Goal: Task Accomplishment & Management: Complete application form

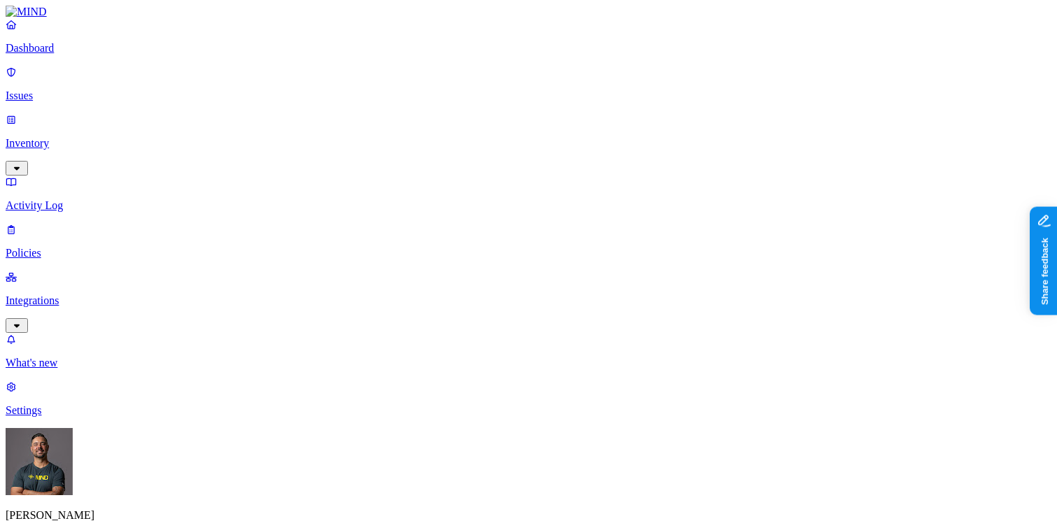
click at [49, 137] on p "Inventory" at bounding box center [528, 143] width 1045 height 13
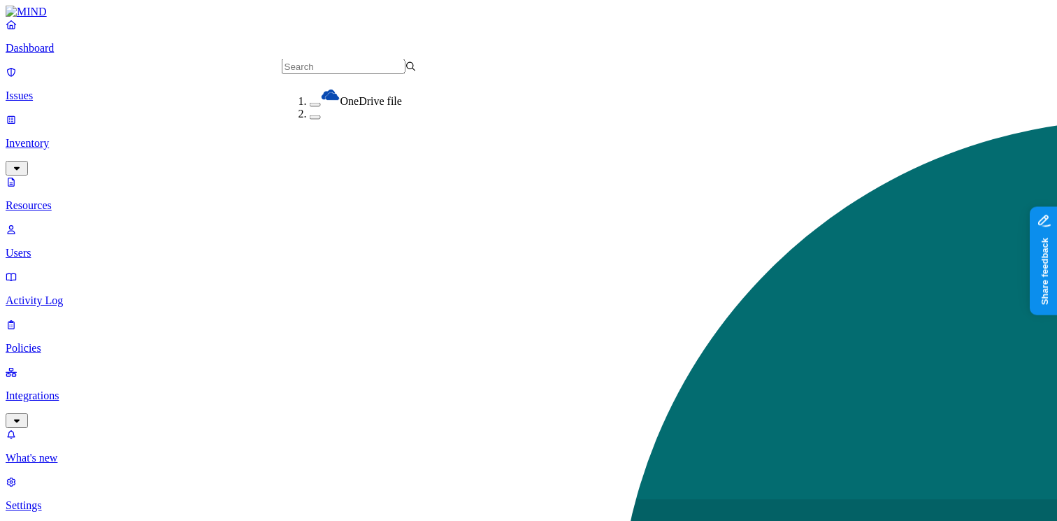
drag, startPoint x: 300, startPoint y: 150, endPoint x: 298, endPoint y: 171, distance: 21.0
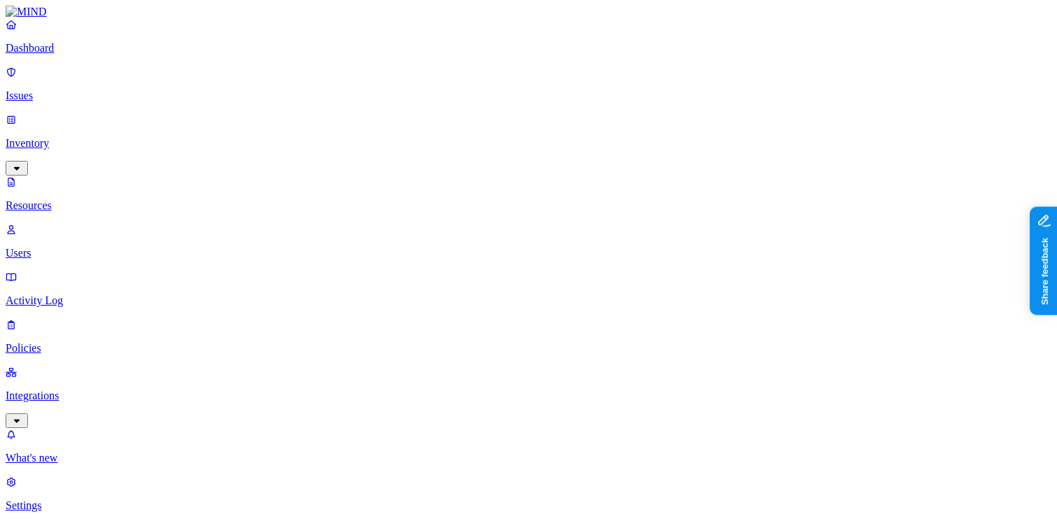
click at [540, 117] on button "button" at bounding box center [545, 119] width 11 height 4
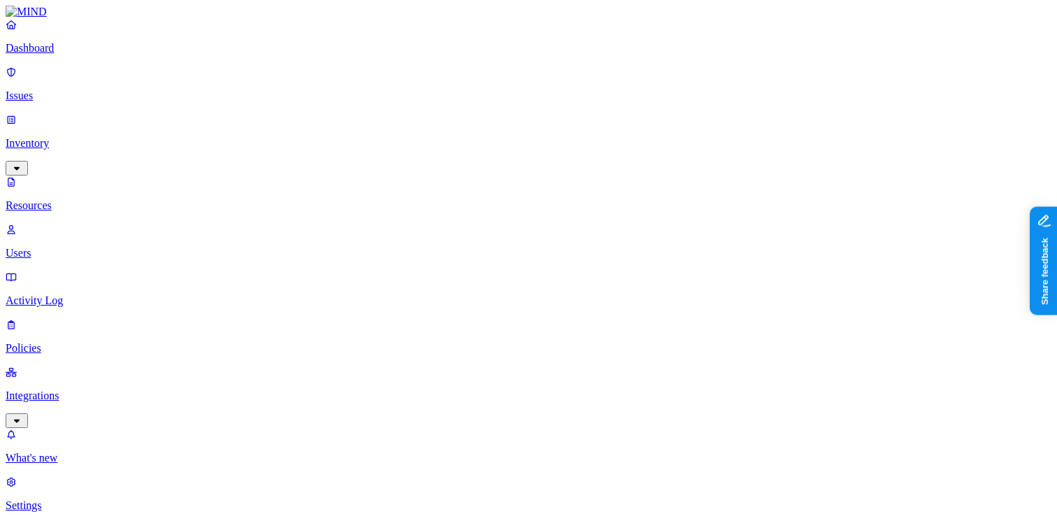
click at [74, 342] on p "Policies" at bounding box center [528, 348] width 1045 height 13
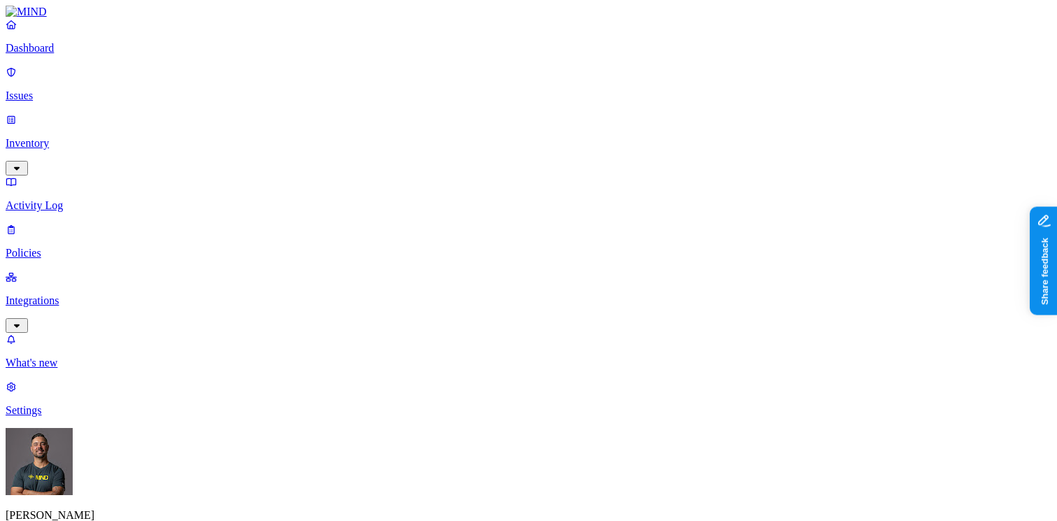
click at [458, 238] on label "Classification" at bounding box center [459, 232] width 61 height 12
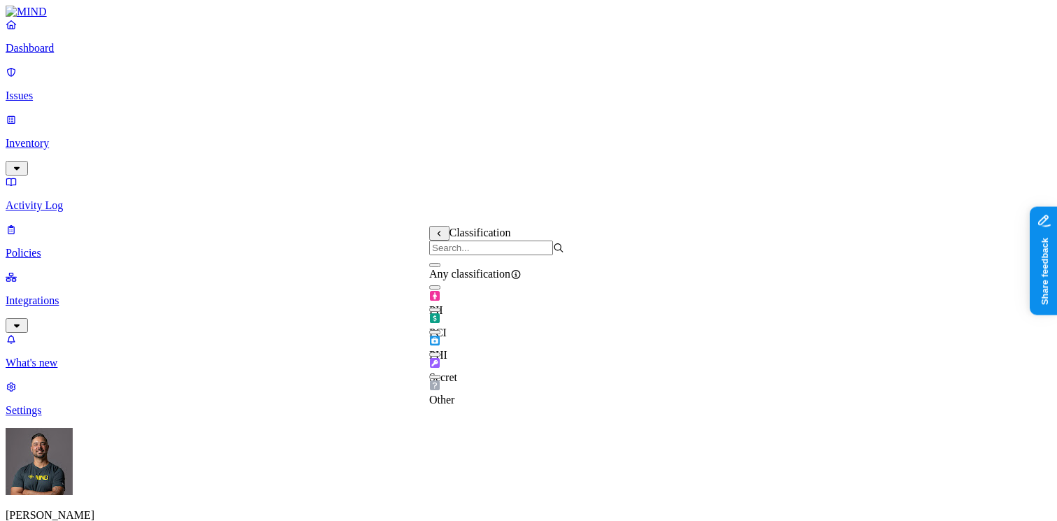
click at [440, 312] on button "button" at bounding box center [434, 309] width 11 height 4
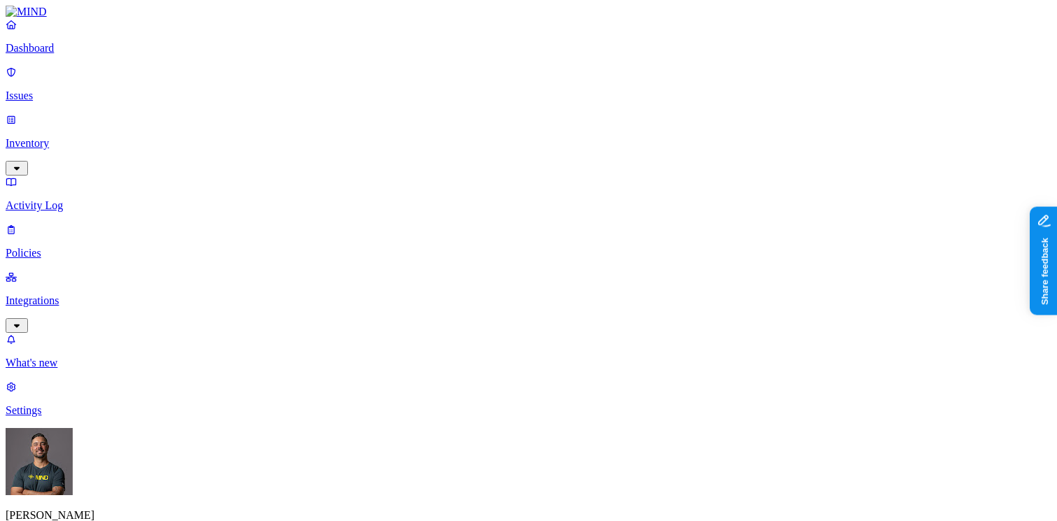
click at [478, 303] on label "Web Category" at bounding box center [474, 296] width 41 height 24
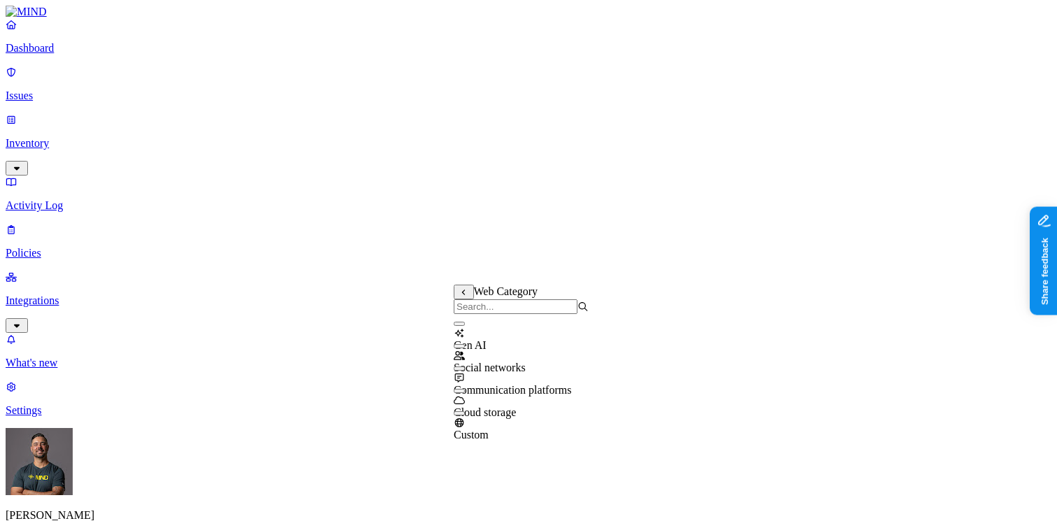
click at [465, 393] on button "button" at bounding box center [459, 391] width 11 height 4
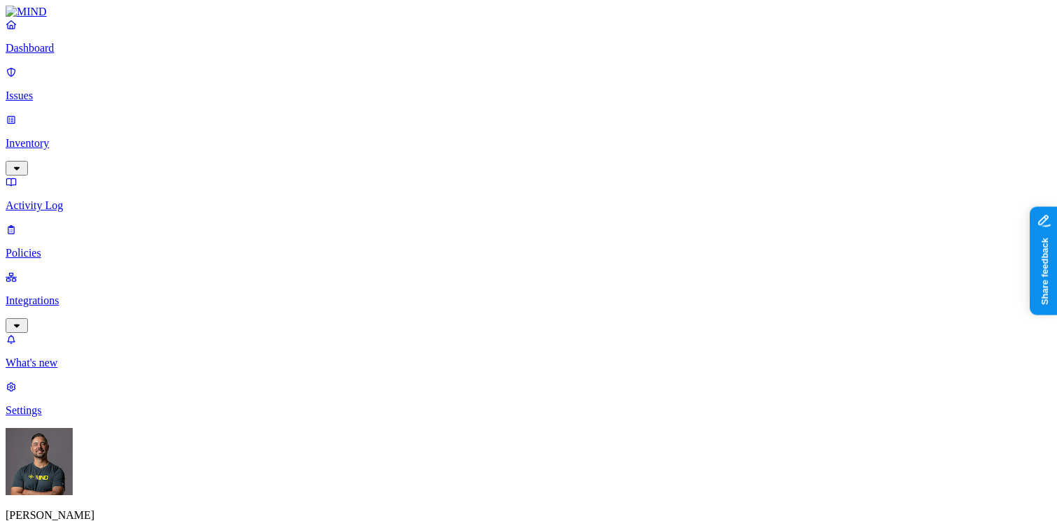
drag, startPoint x: 659, startPoint y: 359, endPoint x: 685, endPoint y: 346, distance: 29.1
drag, startPoint x: 632, startPoint y: 246, endPoint x: 544, endPoint y: 280, distance: 94.5
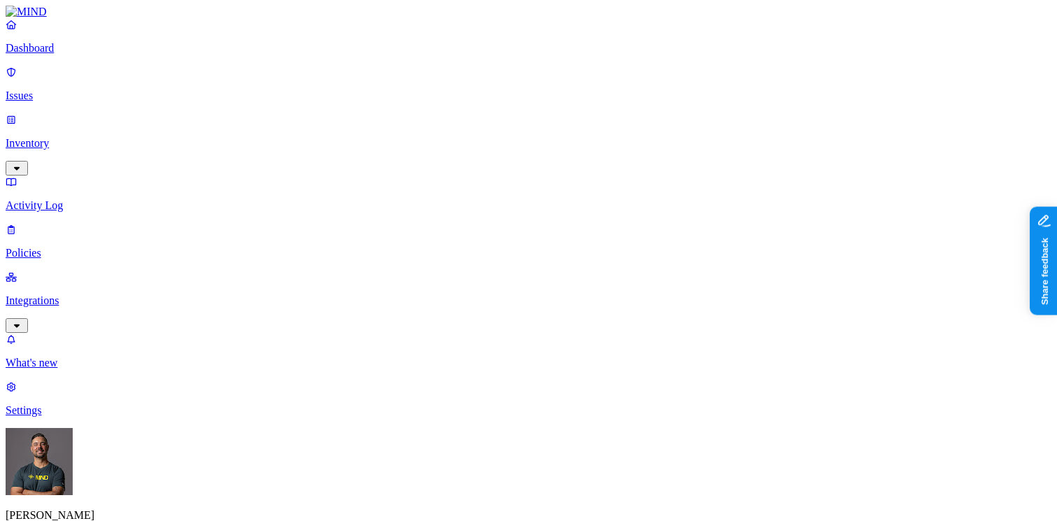
drag, startPoint x: 497, startPoint y: 382, endPoint x: 493, endPoint y: 366, distance: 16.6
click at [454, 369] on div "Web Category Web Domain Account type" at bounding box center [454, 376] width 0 height 67
click at [484, 360] on label "Web Category" at bounding box center [474, 355] width 41 height 24
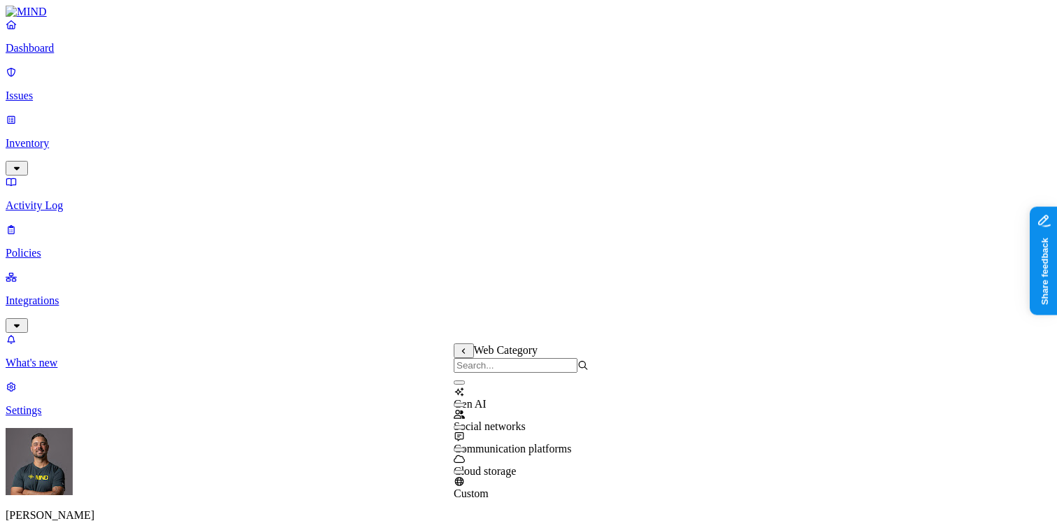
click at [465, 384] on button "button" at bounding box center [459, 382] width 11 height 4
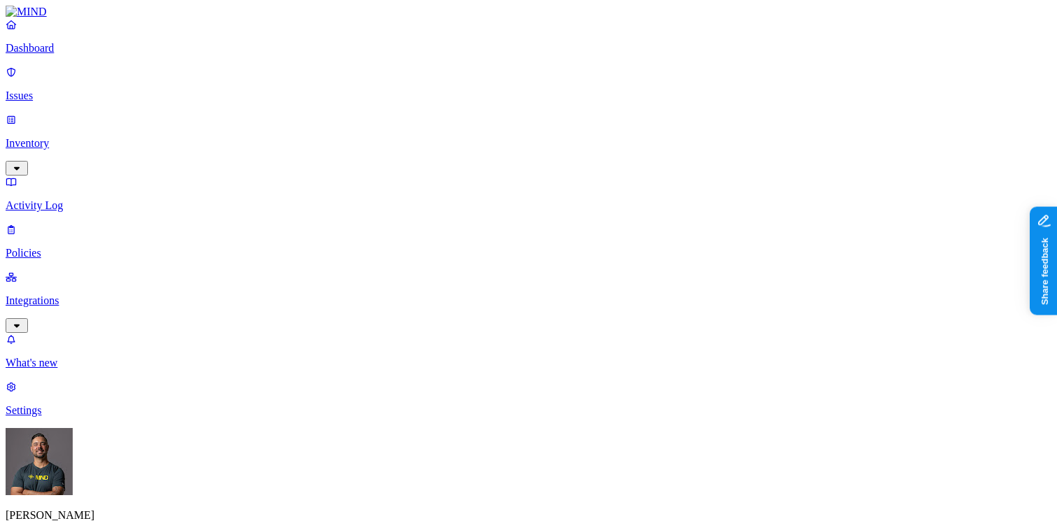
drag, startPoint x: 570, startPoint y: 316, endPoint x: 709, endPoint y: 324, distance: 138.6
click at [477, 458] on label "Groups" at bounding box center [460, 453] width 33 height 12
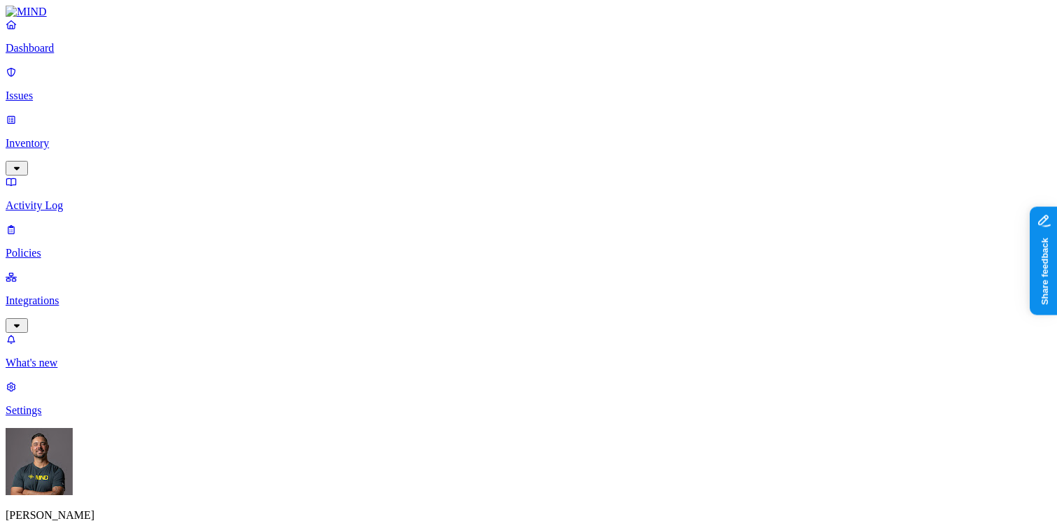
scroll to position [858, 0]
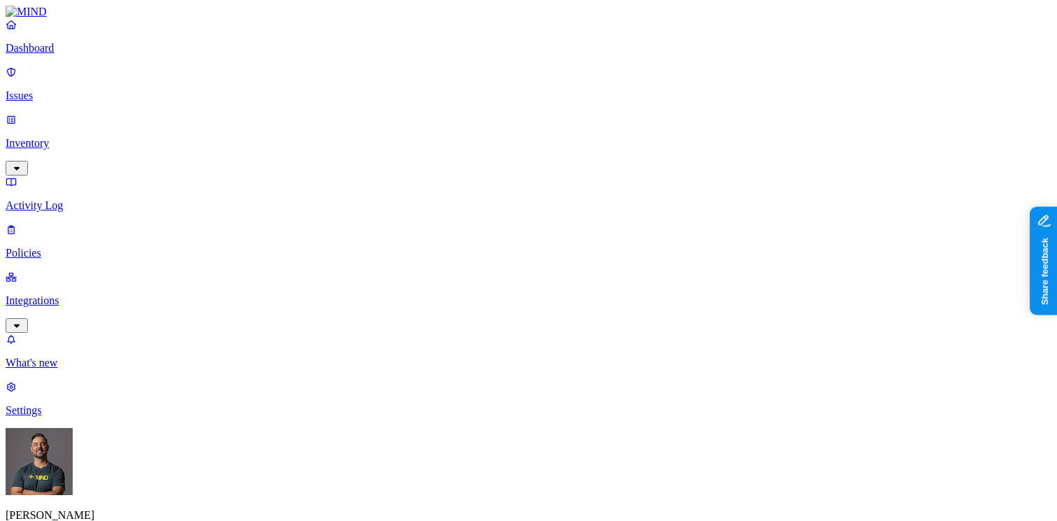
scroll to position [52, 0]
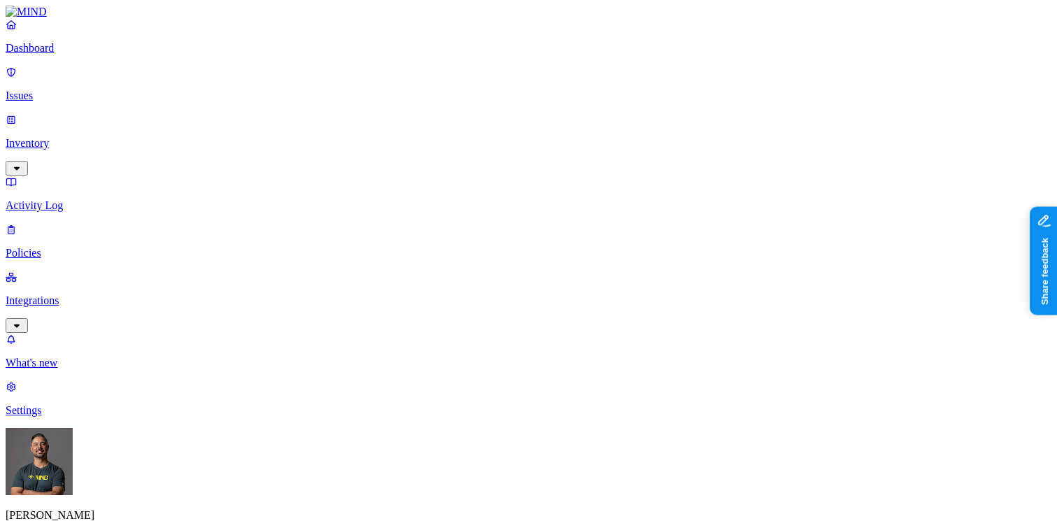
scroll to position [338, 0]
click at [453, 295] on label "Classification" at bounding box center [459, 289] width 61 height 12
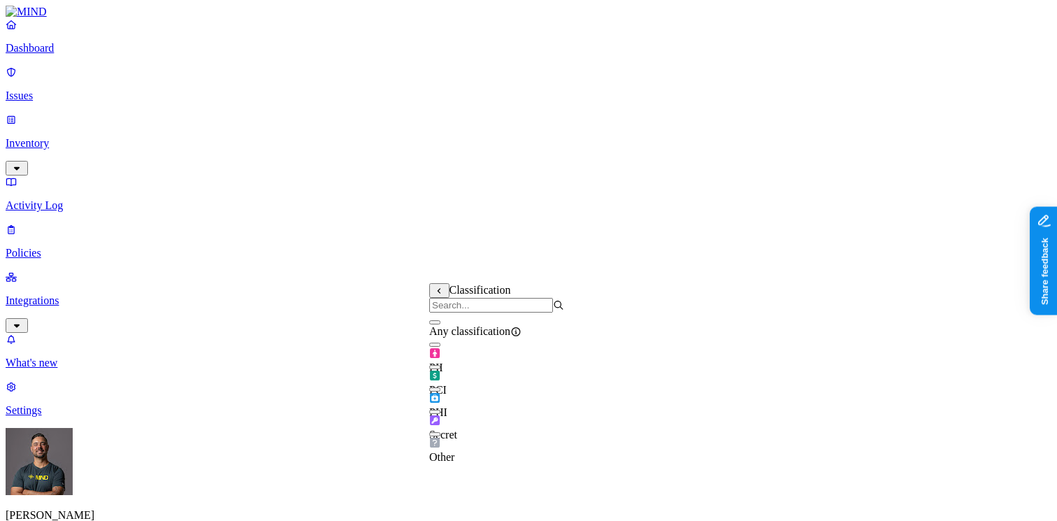
click at [449, 384] on div "PCI" at bounding box center [496, 376] width 135 height 39
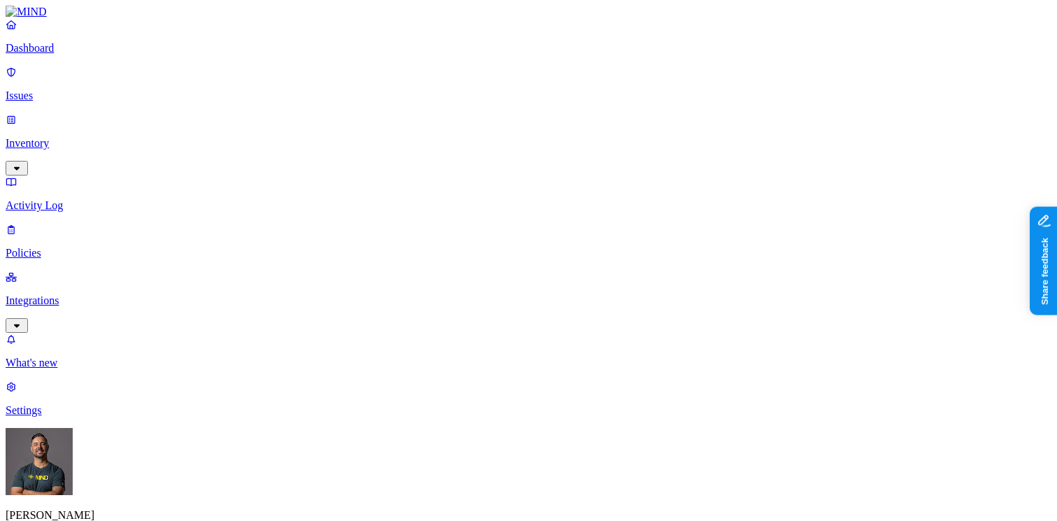
drag, startPoint x: 770, startPoint y: 331, endPoint x: 752, endPoint y: 344, distance: 22.5
click at [458, 404] on label "Public access" at bounding box center [443, 398] width 29 height 24
click at [491, 379] on label "Anyone with link" at bounding box center [463, 368] width 69 height 24
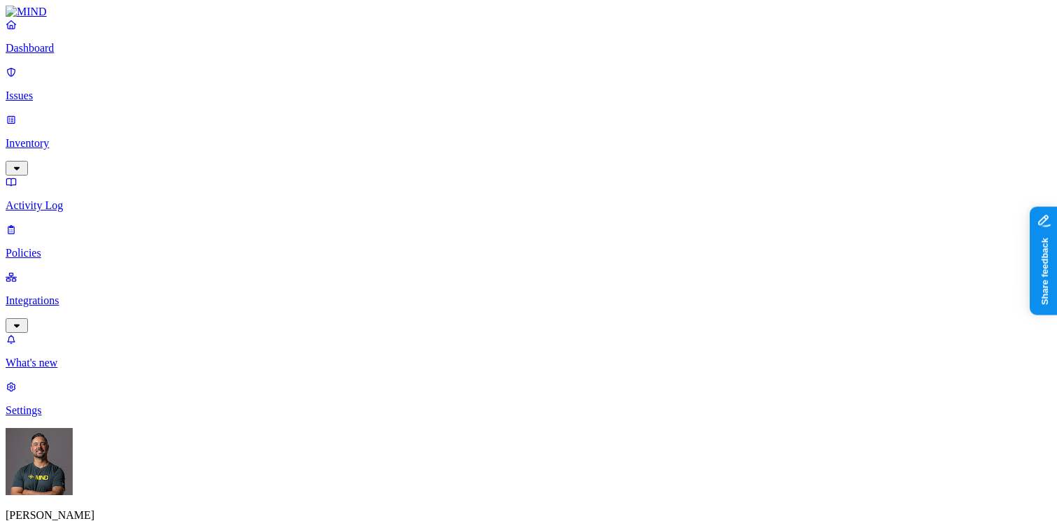
click at [463, 412] on label "Application type" at bounding box center [455, 412] width 53 height 24
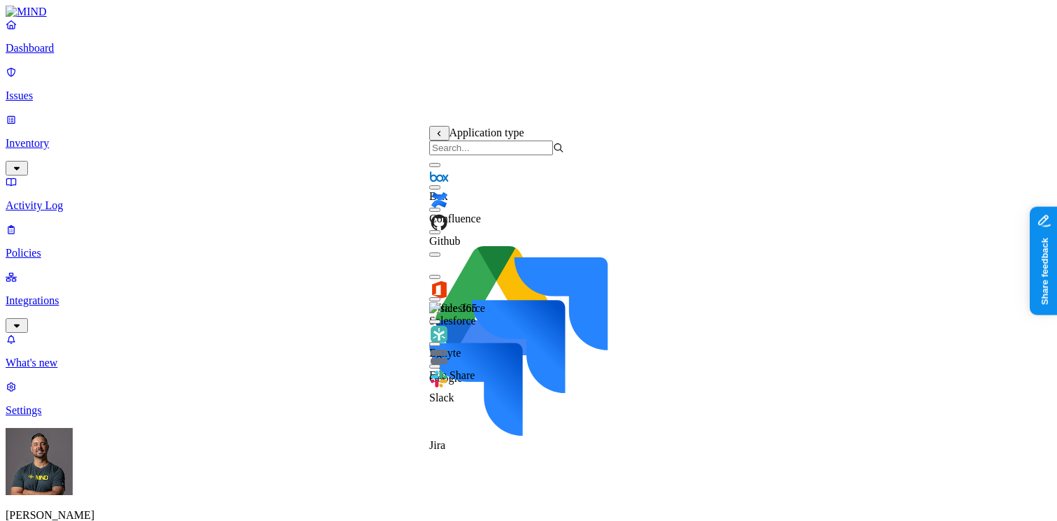
click at [440, 234] on button "button" at bounding box center [434, 232] width 11 height 4
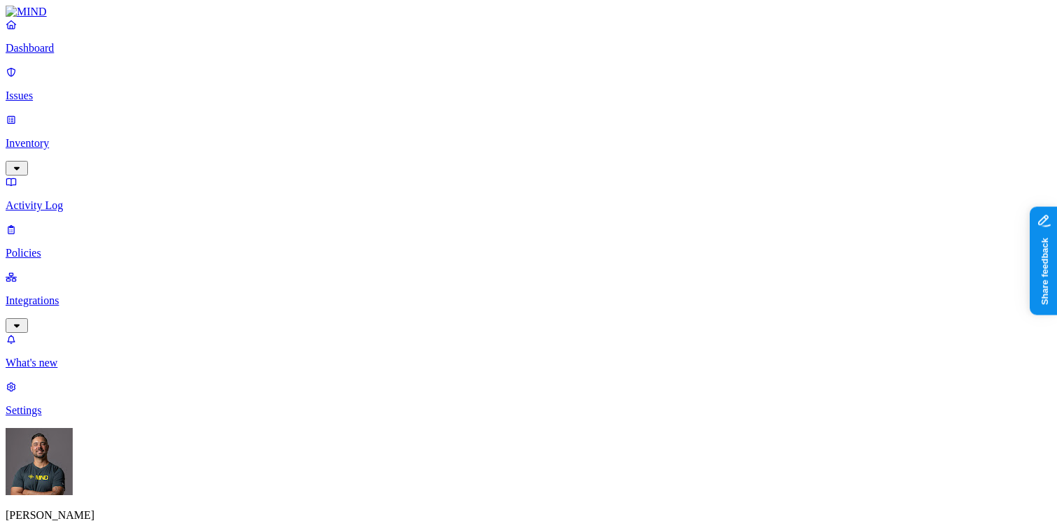
scroll to position [559, 0]
click at [78, 55] on p "Dashboard" at bounding box center [528, 48] width 1045 height 13
click at [61, 89] on p "Issues" at bounding box center [528, 95] width 1045 height 13
click at [62, 137] on p "Inventory" at bounding box center [528, 143] width 1045 height 13
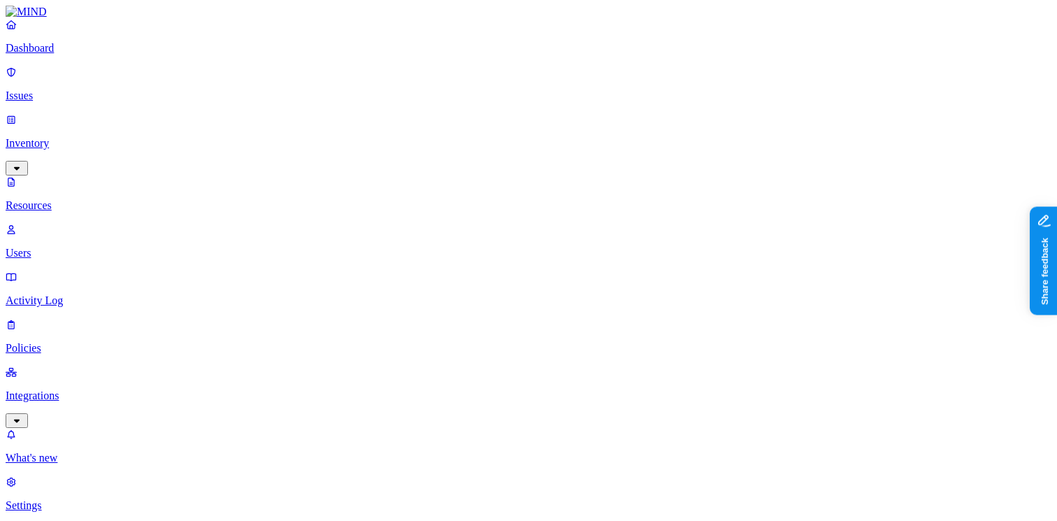
click at [80, 247] on p "Users" at bounding box center [528, 253] width 1045 height 13
click at [636, 98] on span "Flagged users" at bounding box center [640, 107] width 36 height 24
click at [71, 55] on p "Dashboard" at bounding box center [528, 48] width 1045 height 13
